Goal: Communication & Community: Answer question/provide support

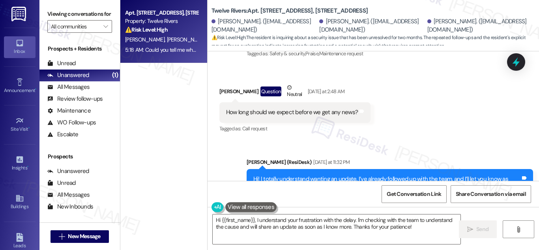
scroll to position [8250, 0]
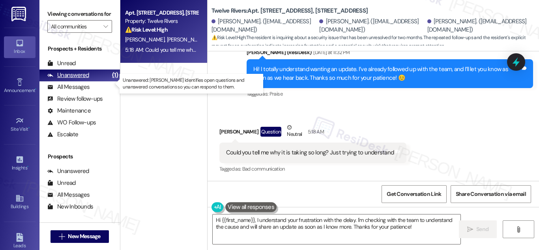
click at [78, 79] on div "Unanswered" at bounding box center [68, 75] width 42 height 8
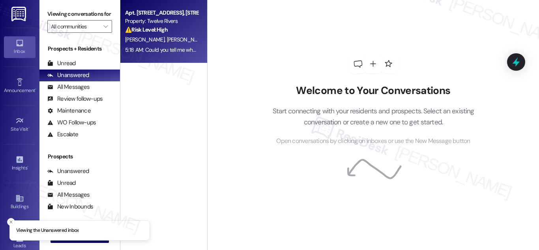
click at [165, 35] on div "L. Gautreaux J. Gautreaux E. Gautreaux" at bounding box center [161, 40] width 75 height 10
click at [151, 19] on div "Property: Twelve Rivers" at bounding box center [161, 21] width 73 height 8
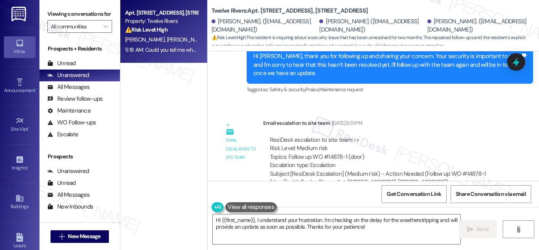
scroll to position [8250, 0]
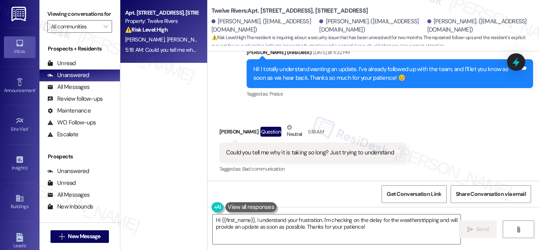
click at [292, 148] on div "Could you tell me why it is taking so long? Just trying to understand" at bounding box center [310, 152] width 168 height 8
click at [299, 152] on div "Could you tell me why it is taking so long? Just trying to understand" at bounding box center [310, 152] width 168 height 8
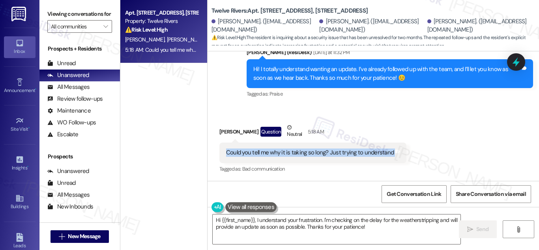
copy div "Could you tell me why it is taking so long? Just trying to understand Tags and …"
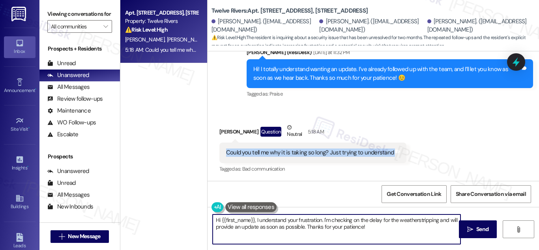
click at [328, 223] on textarea "Hi {{first_name}}, I understand your frustration. I'm checking on the delay for…" at bounding box center [337, 229] width 248 height 30
paste textarea "! Totally understand you’re just trying to check in. I’ve reached out to the te…"
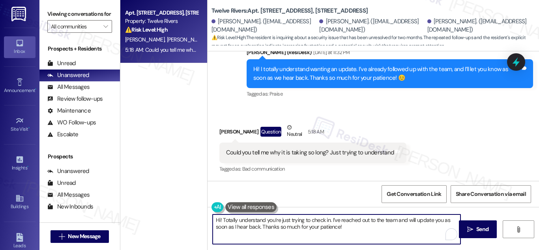
click at [330, 226] on textarea "Hi! Totally understand you’re just trying to check in. I’ve reached out to the …" at bounding box center [337, 229] width 248 height 30
click at [369, 230] on textarea "Hi! Totally understand you’re just trying to check in. I’ve reached out to the …" at bounding box center [337, 229] width 248 height 30
type textarea "Hi! Totally understand you’re just trying to check in. I’ve reached out to the …"
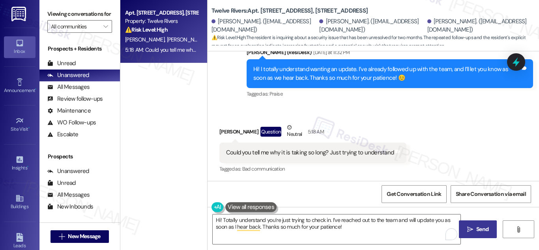
click at [470, 226] on icon "" at bounding box center [470, 229] width 6 height 6
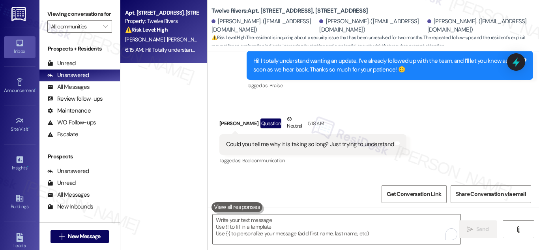
scroll to position [8313, 0]
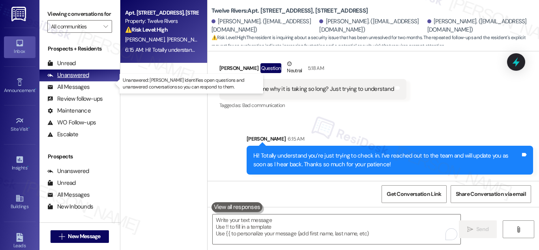
click at [82, 79] on div "Unanswered" at bounding box center [68, 75] width 42 height 8
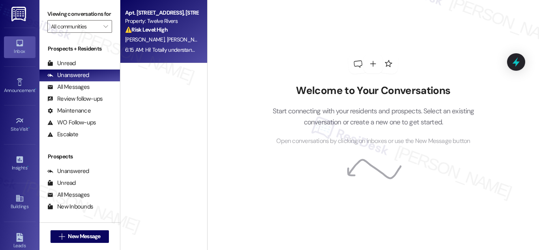
click at [167, 22] on div "Property: Twelve Rivers" at bounding box center [161, 21] width 73 height 8
click at [156, 34] on div "Apt. 1815 Golden Pheasant Drive, 1815 Golden Pheasant Drive Property: Twelve Ri…" at bounding box center [161, 21] width 75 height 27
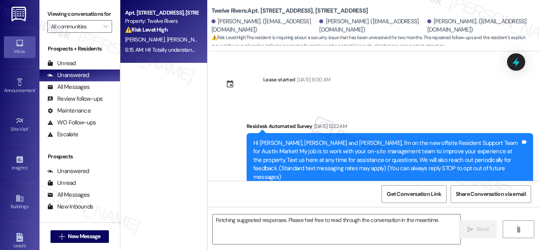
scroll to position [8325, 0]
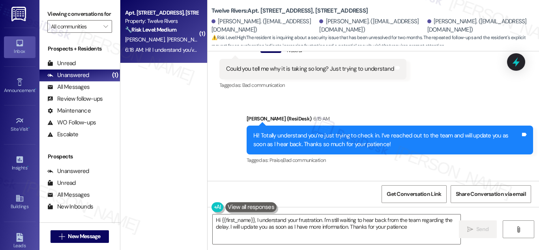
type textarea "Hi {{first_name}}, I understand your frustration. I'm still waiting to hear bac…"
